Goal: Obtain resource: Download file/media

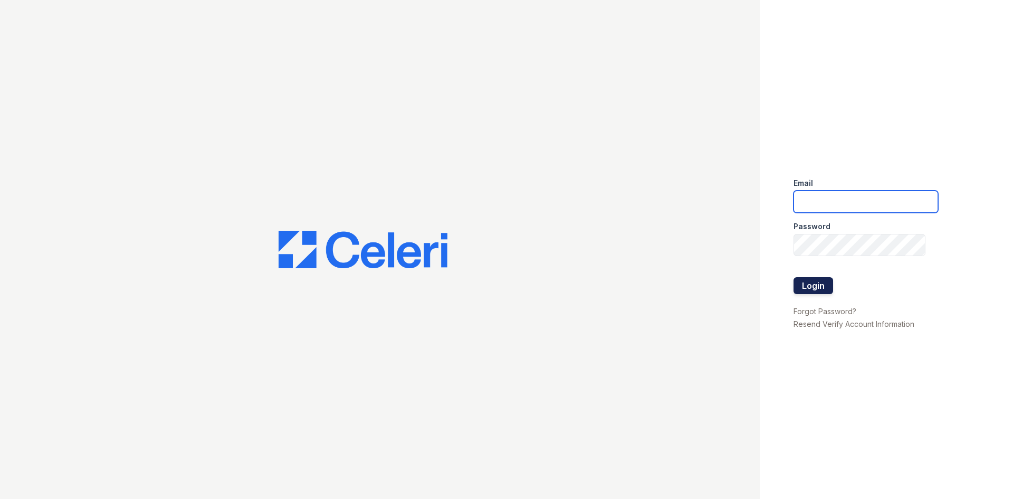
type input "[EMAIL_ADDRESS][DOMAIN_NAME]"
click at [828, 291] on button "Login" at bounding box center [814, 285] width 40 height 17
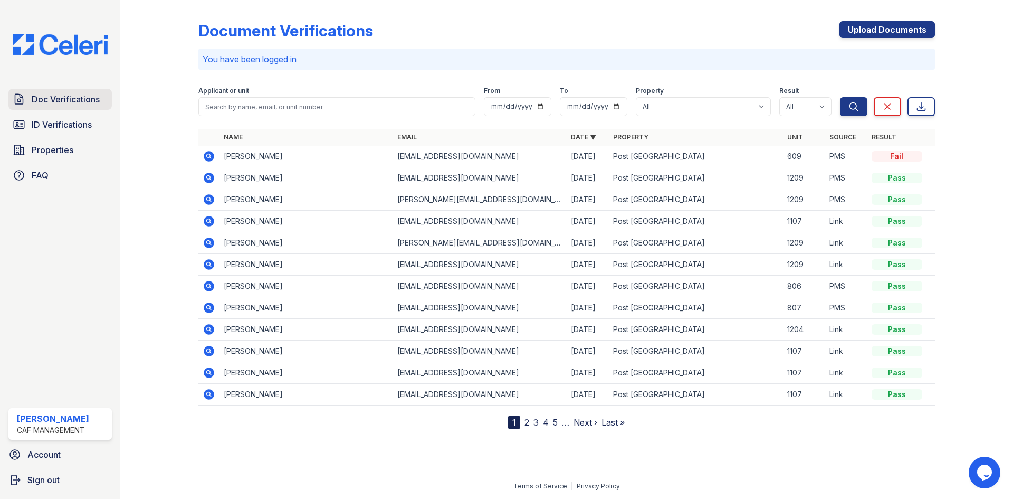
click at [97, 104] on span "Doc Verifications" at bounding box center [66, 99] width 68 height 13
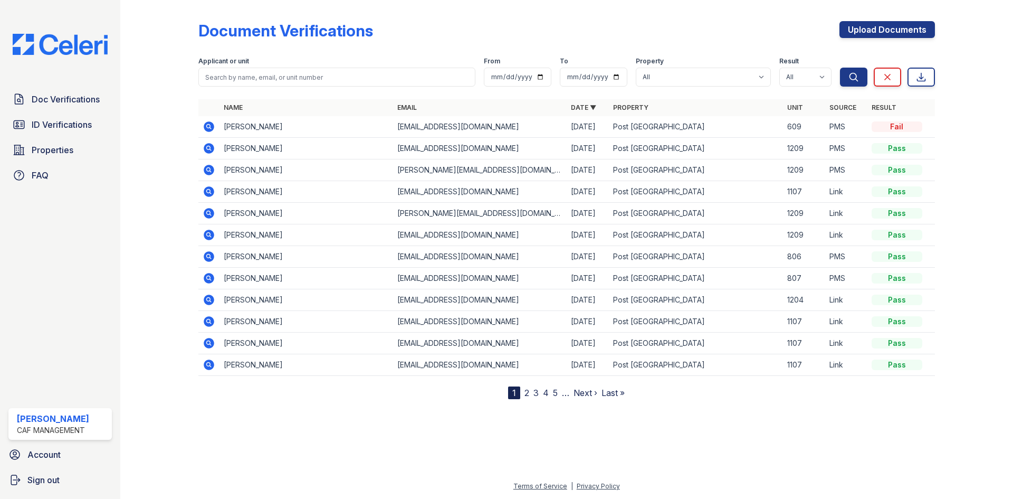
click at [210, 173] on icon at bounding box center [209, 170] width 11 height 11
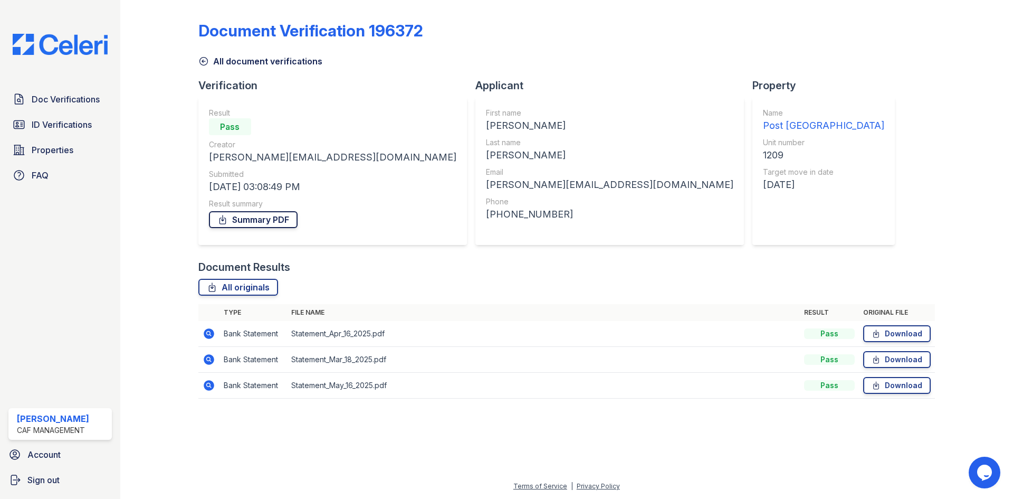
click at [246, 218] on link "Summary PDF" at bounding box center [253, 219] width 89 height 17
click at [79, 131] on link "ID Verifications" at bounding box center [59, 124] width 103 height 21
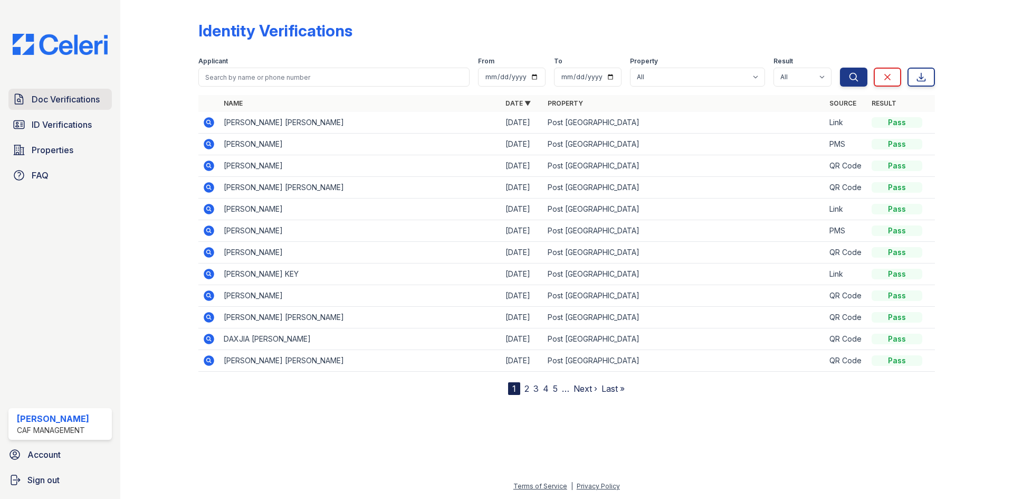
click at [73, 100] on span "Doc Verifications" at bounding box center [66, 99] width 68 height 13
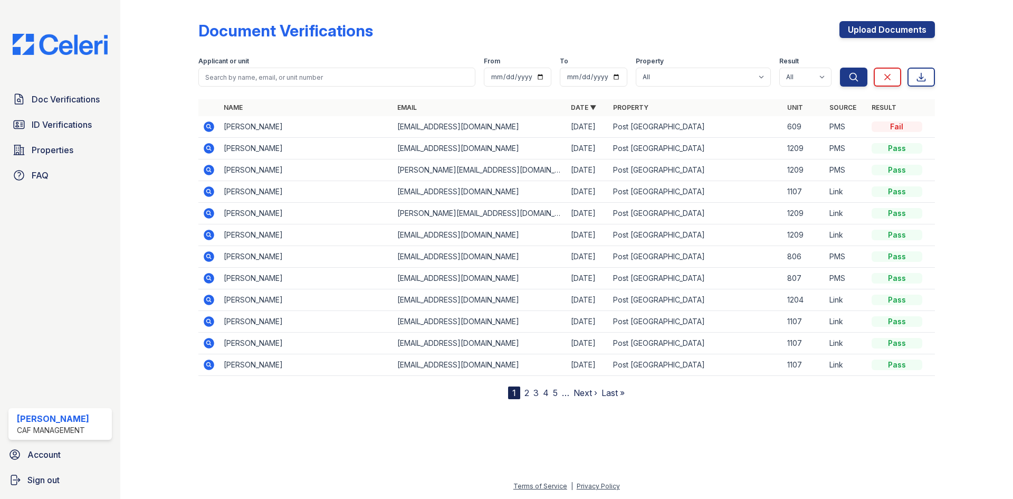
click at [206, 146] on icon at bounding box center [209, 148] width 11 height 11
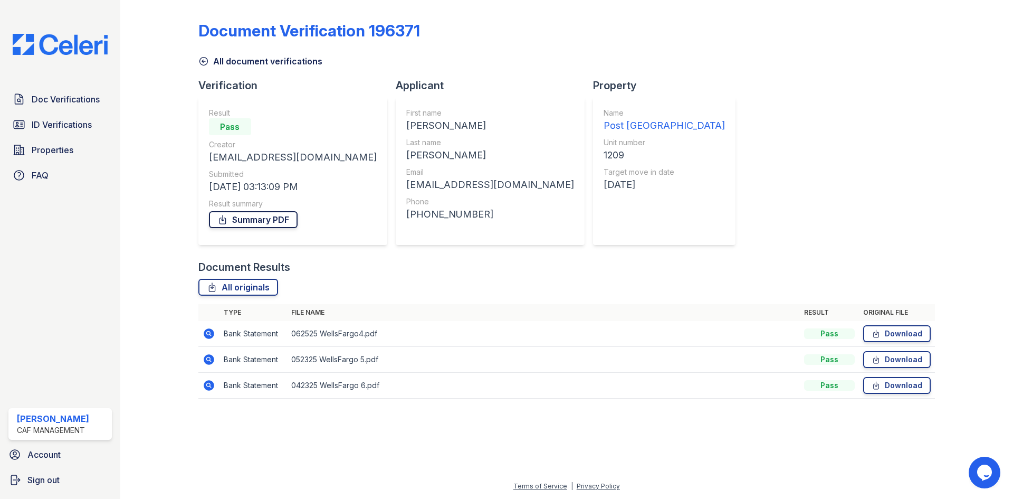
click at [260, 222] on link "Summary PDF" at bounding box center [253, 219] width 89 height 17
click at [753, 144] on div "Document Verification 196371 All document verifications Verification Result Pas…" at bounding box center [566, 206] width 737 height 405
